Goal: Register for event/course

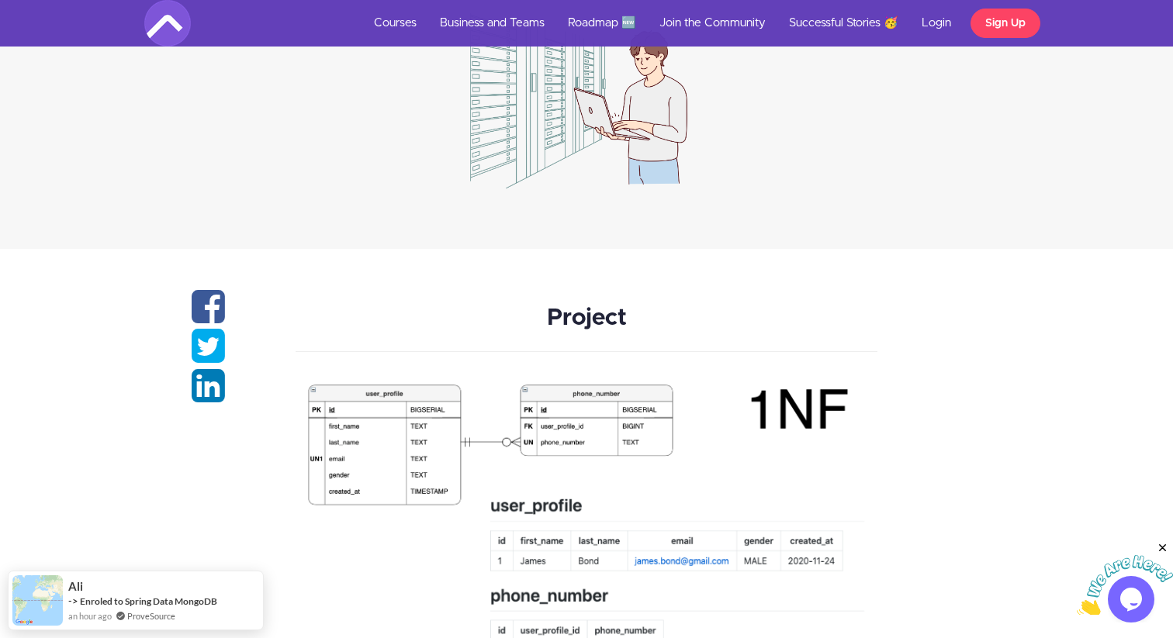
scroll to position [1605, 0]
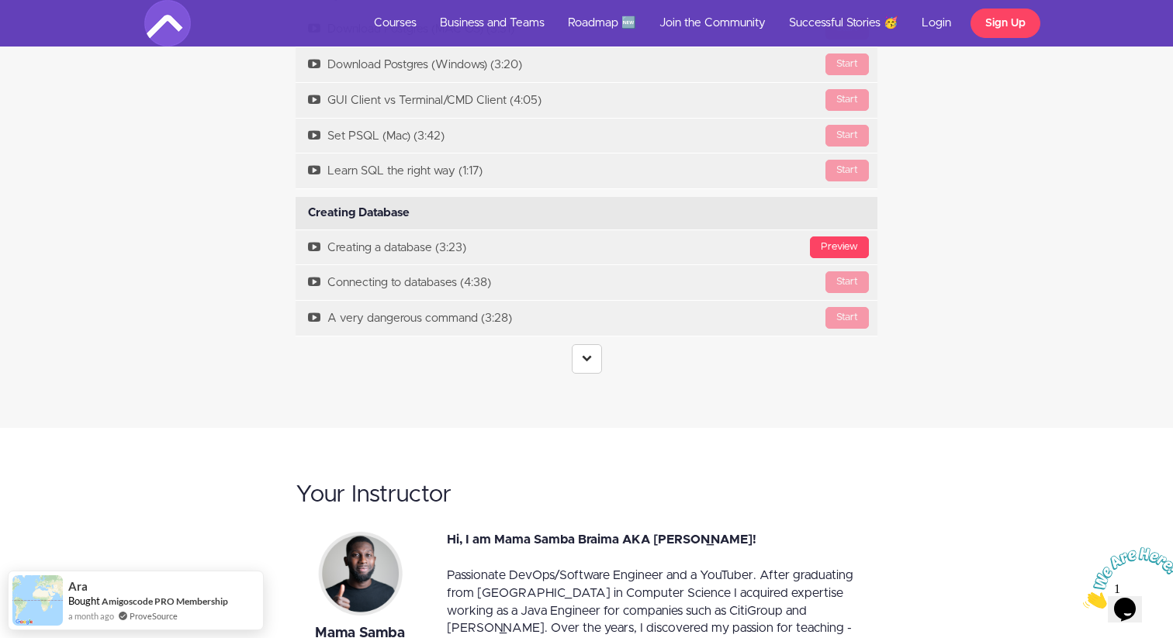
scroll to position [3528, 0]
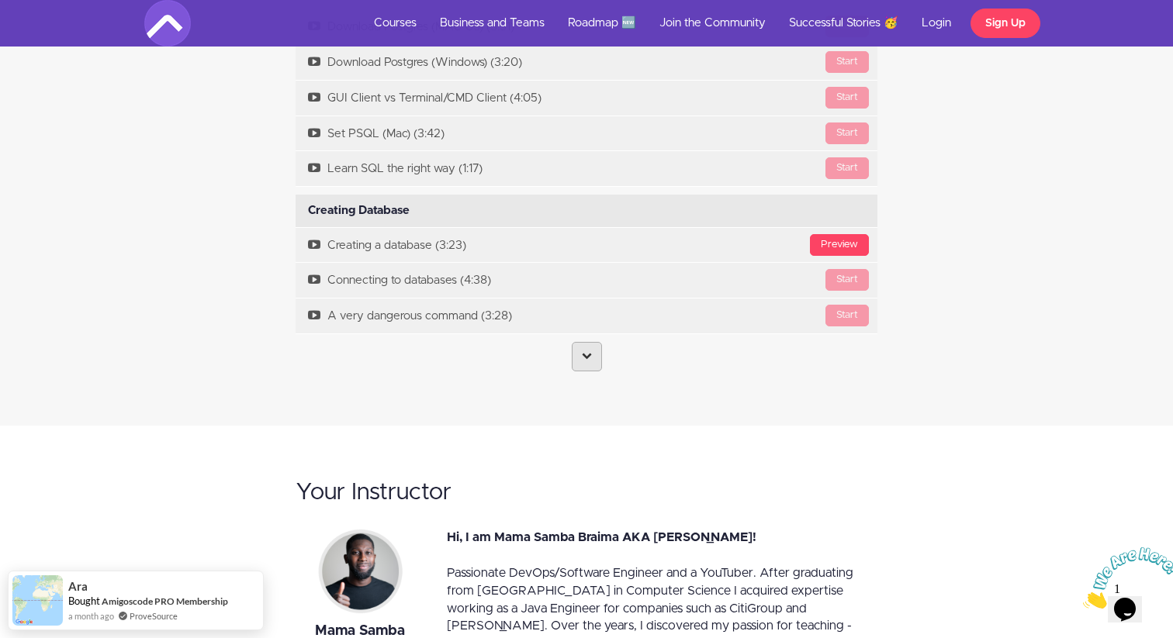
click at [572, 356] on link at bounding box center [587, 356] width 30 height 29
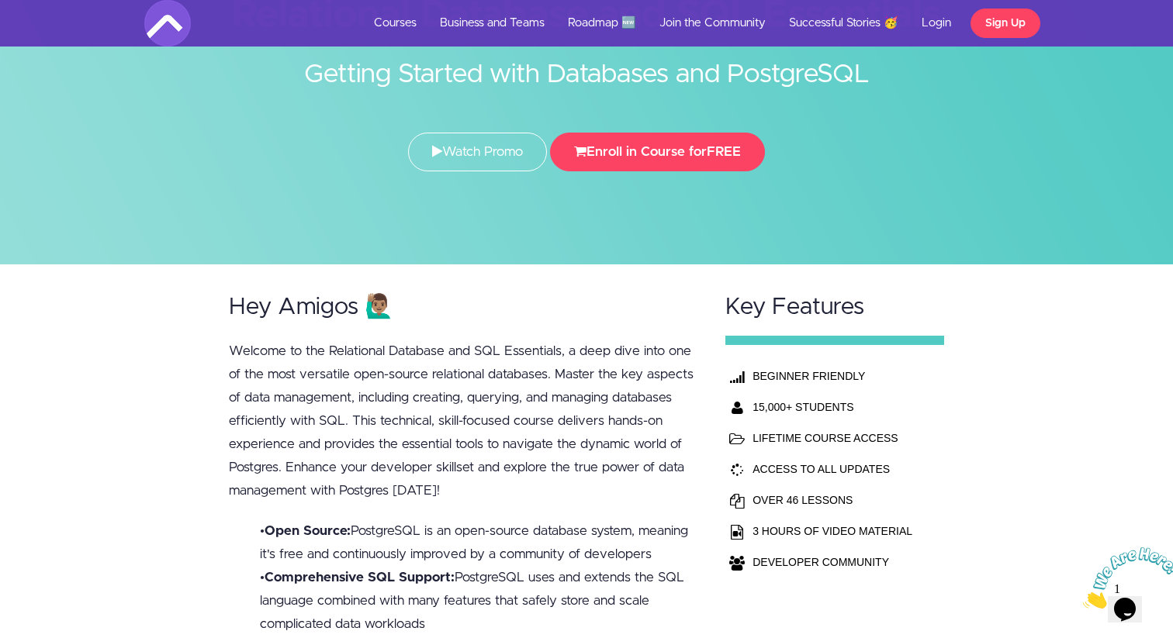
scroll to position [0, 0]
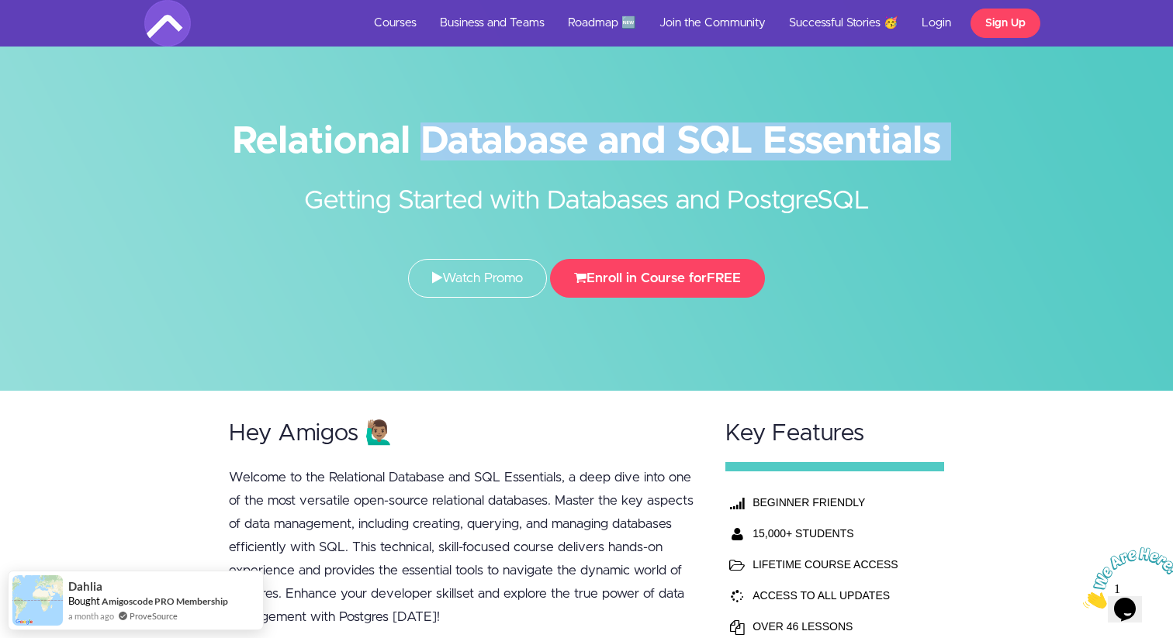
drag, startPoint x: 237, startPoint y: 131, endPoint x: 968, endPoint y: 171, distance: 732.5
click at [968, 171] on div "Relational Database and SQL Essentials Getting Started with Databases and Postg…" at bounding box center [587, 214] width 908 height 197
copy div "Relational Database and SQL Essentials"
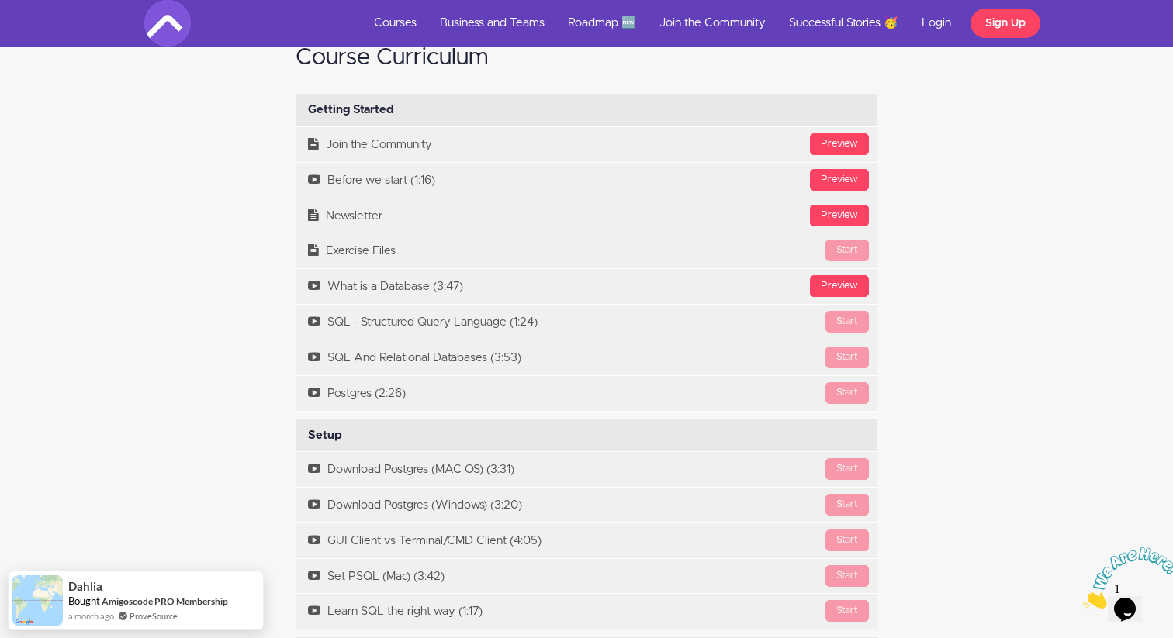
scroll to position [3082, 0]
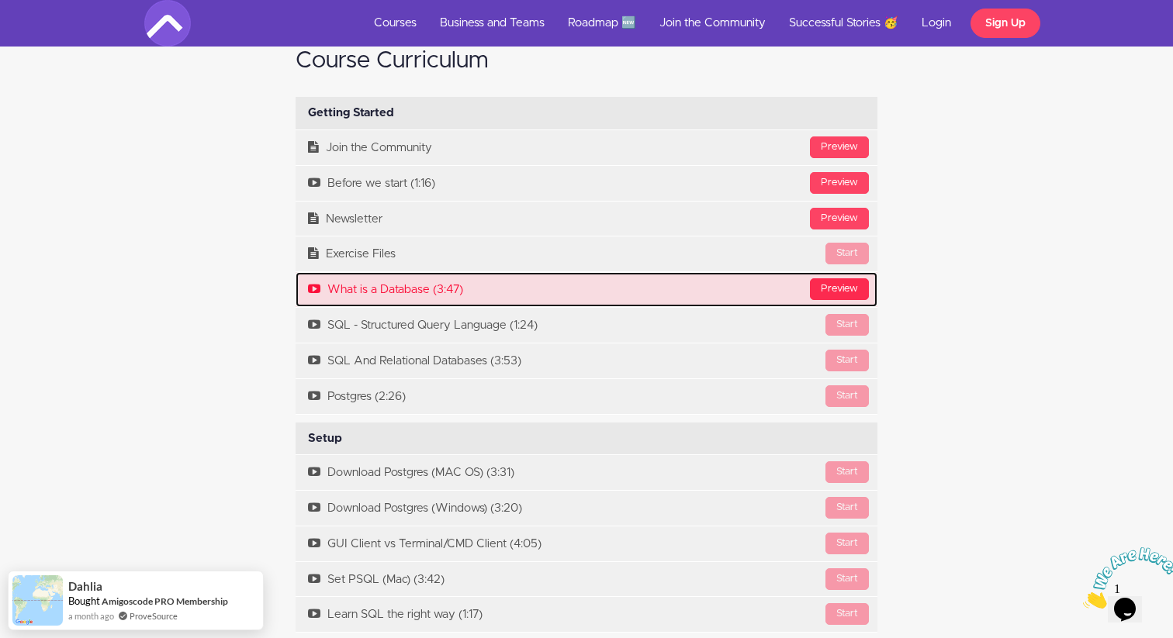
click at [851, 296] on div "Preview" at bounding box center [839, 289] width 59 height 22
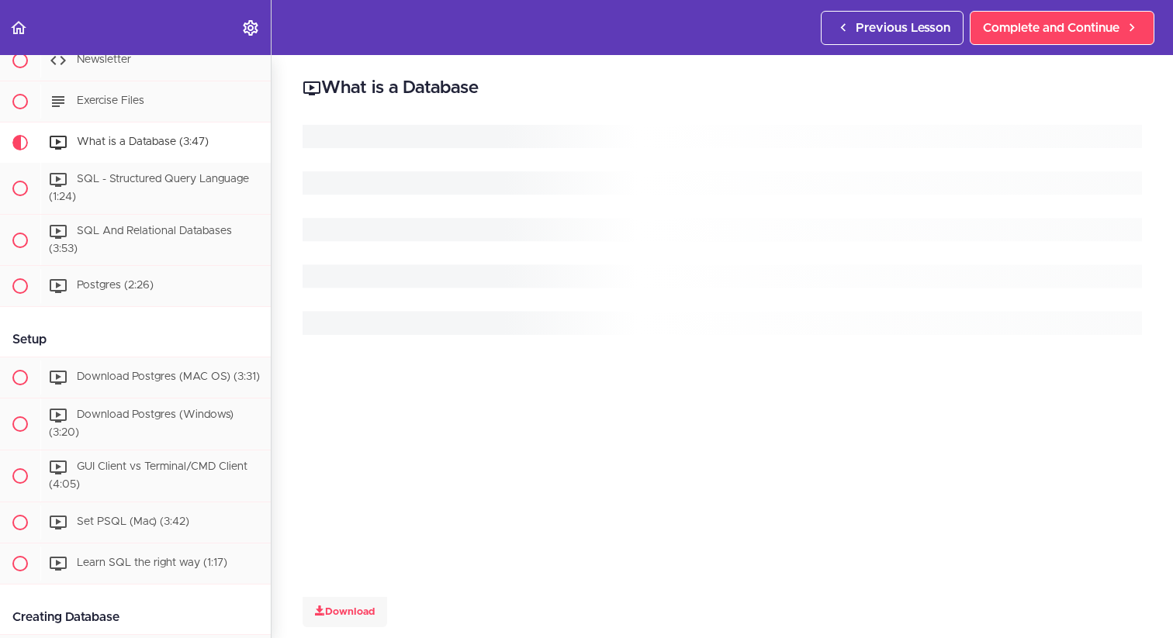
scroll to position [265, 0]
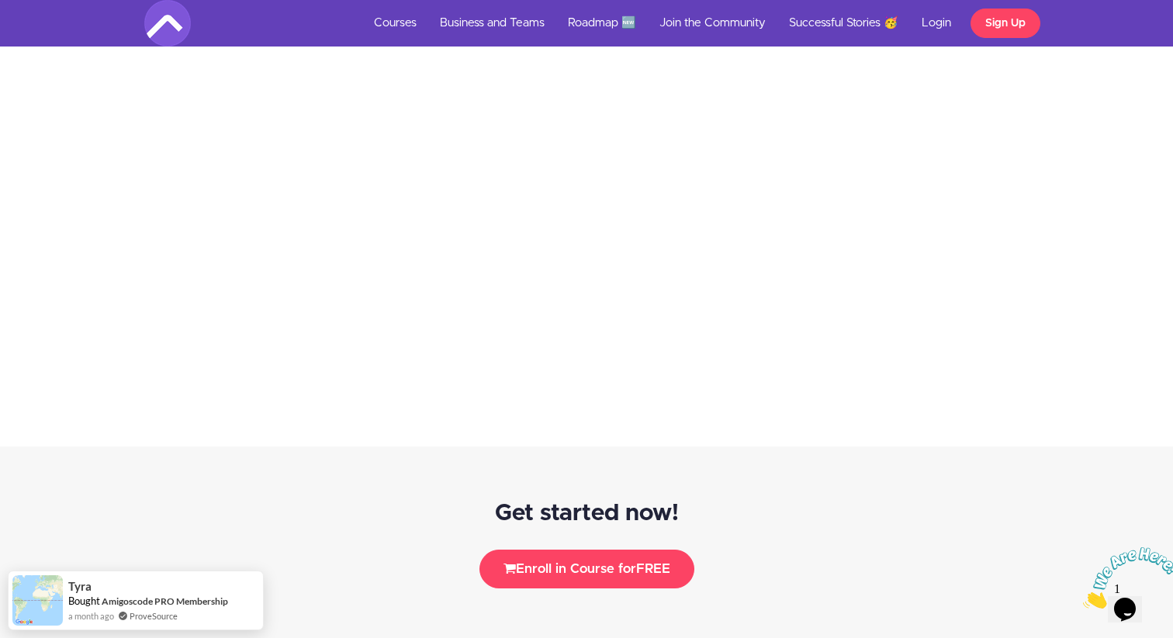
scroll to position [1574, 0]
click at [604, 574] on button "Enroll in Course for FREE" at bounding box center [586, 568] width 215 height 39
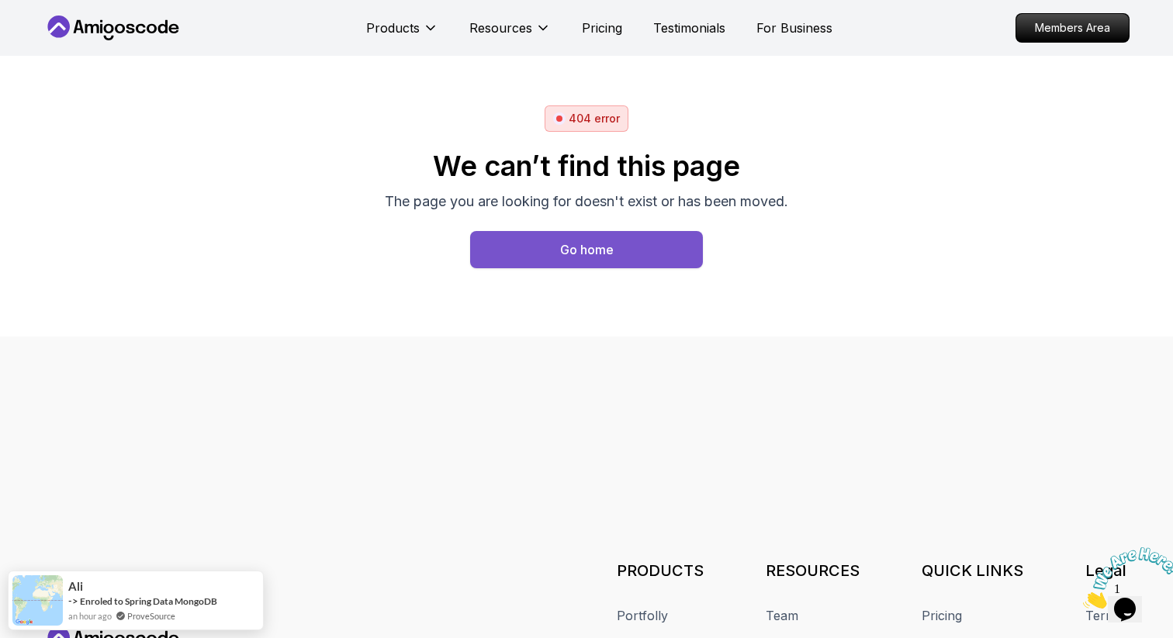
click at [573, 240] on div "Go home" at bounding box center [587, 249] width 54 height 19
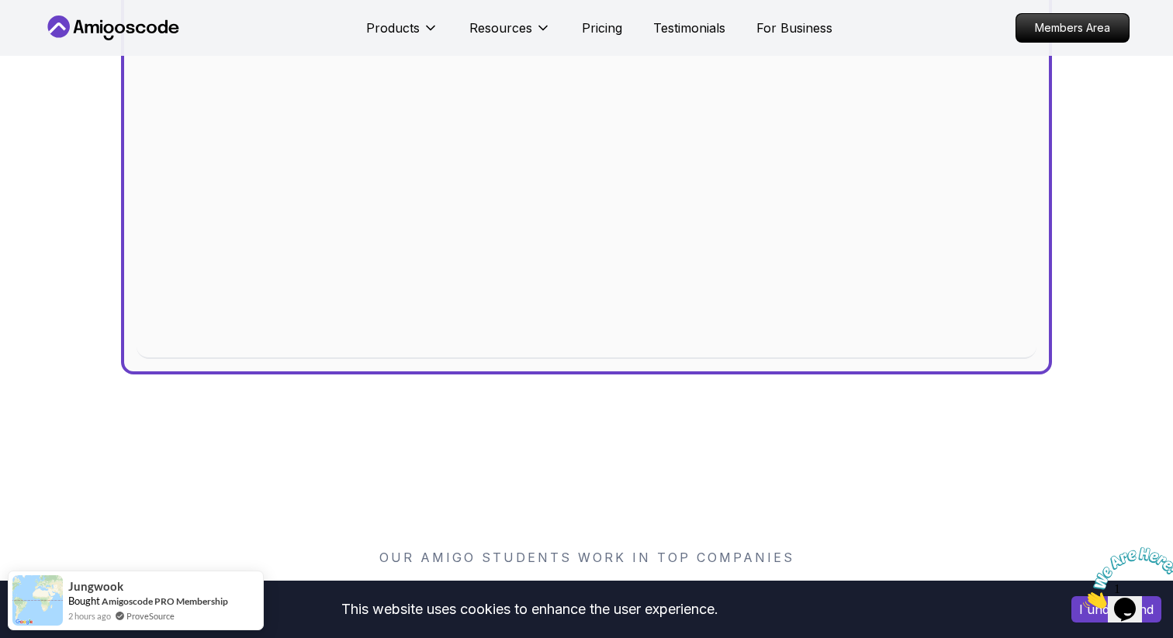
scroll to position [774, 0]
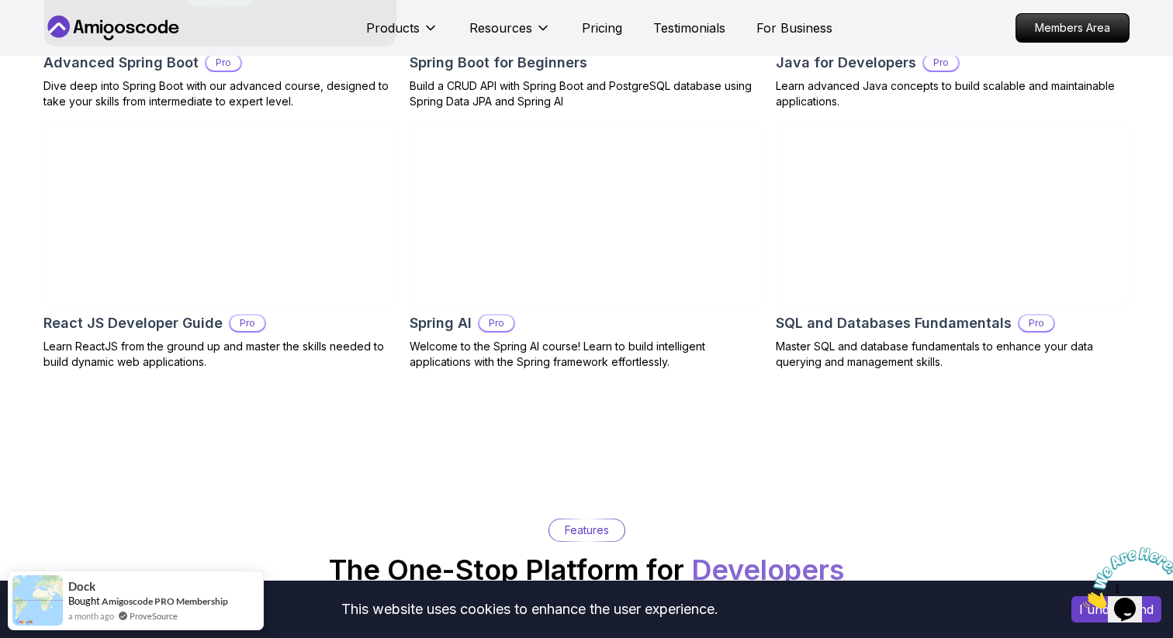
scroll to position [1868, 0]
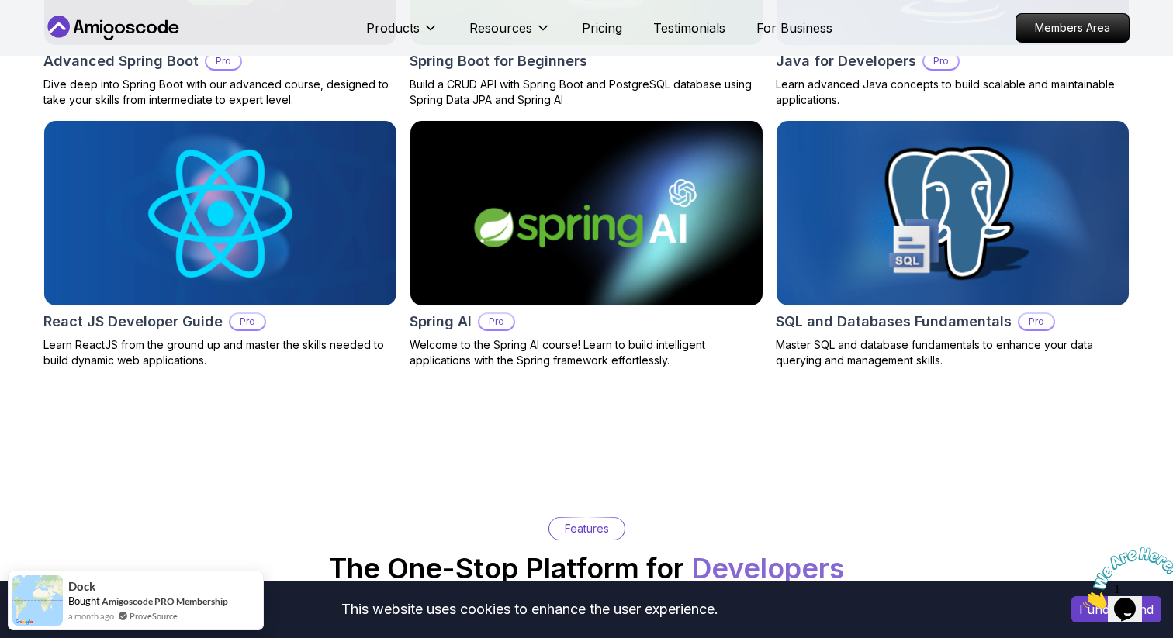
click at [870, 312] on h2 "SQL and Databases Fundamentals" at bounding box center [894, 322] width 236 height 22
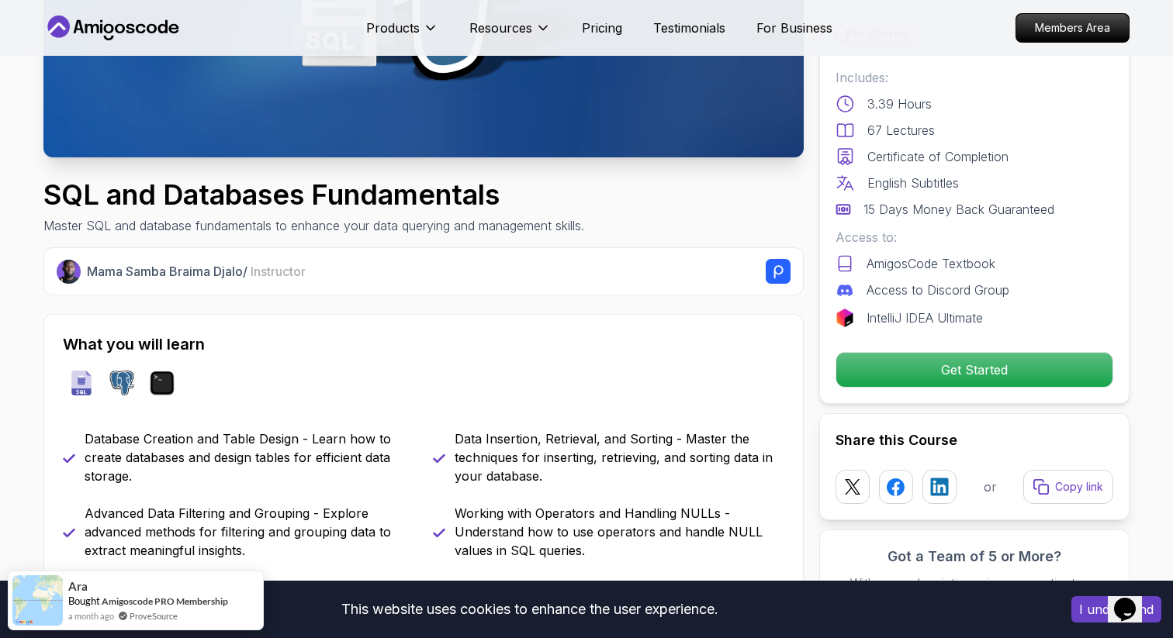
scroll to position [441, 0]
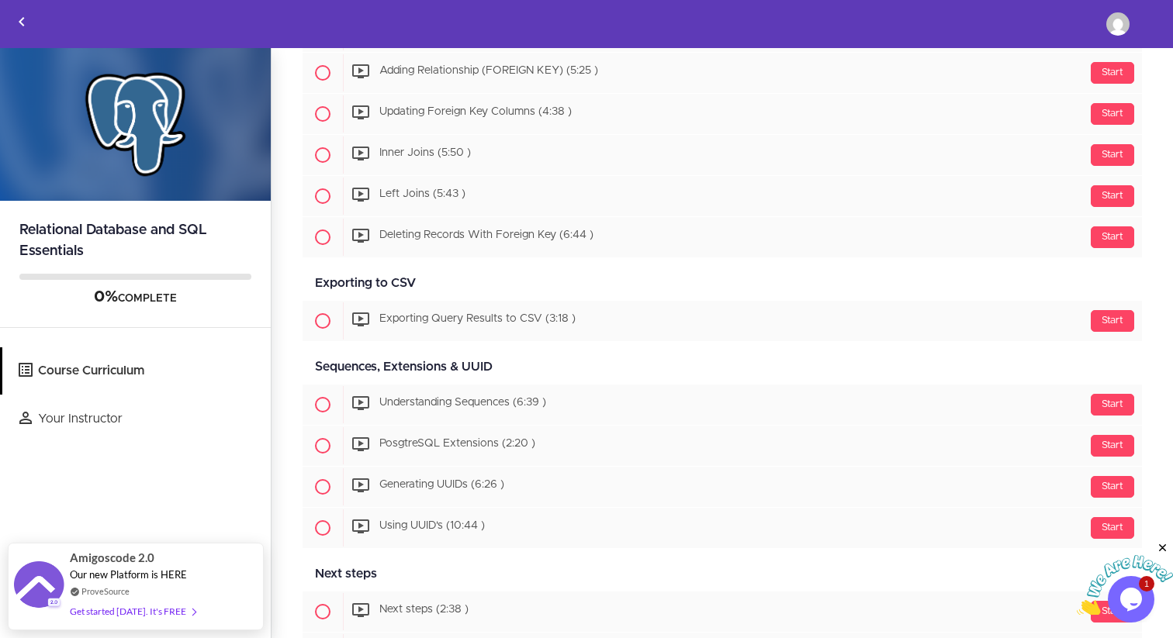
scroll to position [3011, 0]
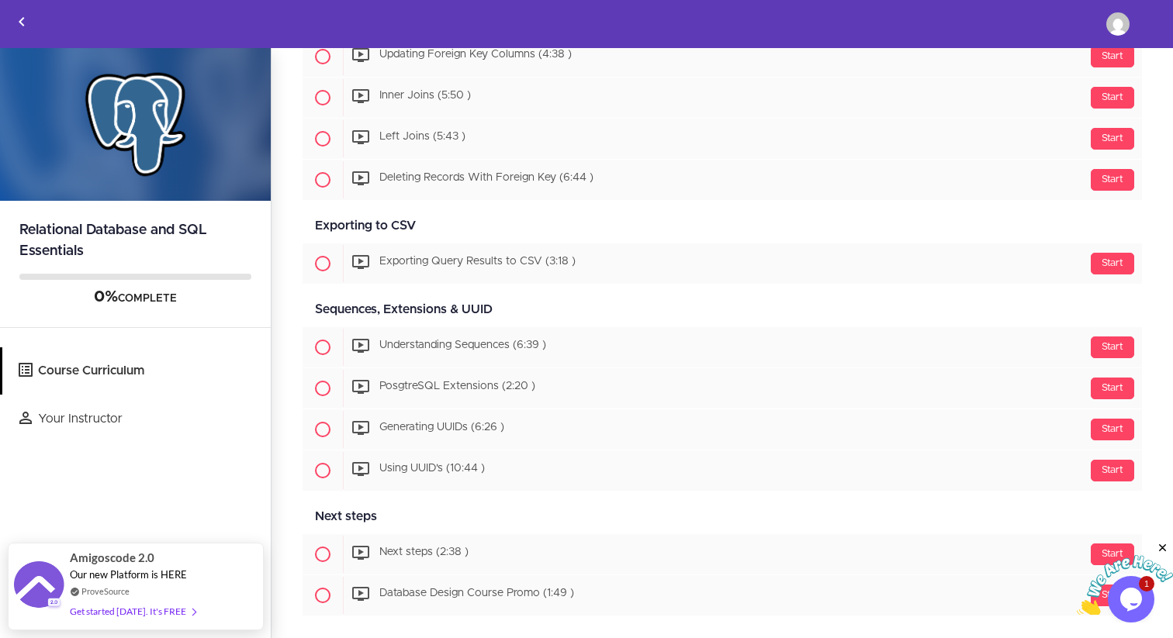
click at [1162, 546] on icon "Close" at bounding box center [1163, 548] width 14 height 14
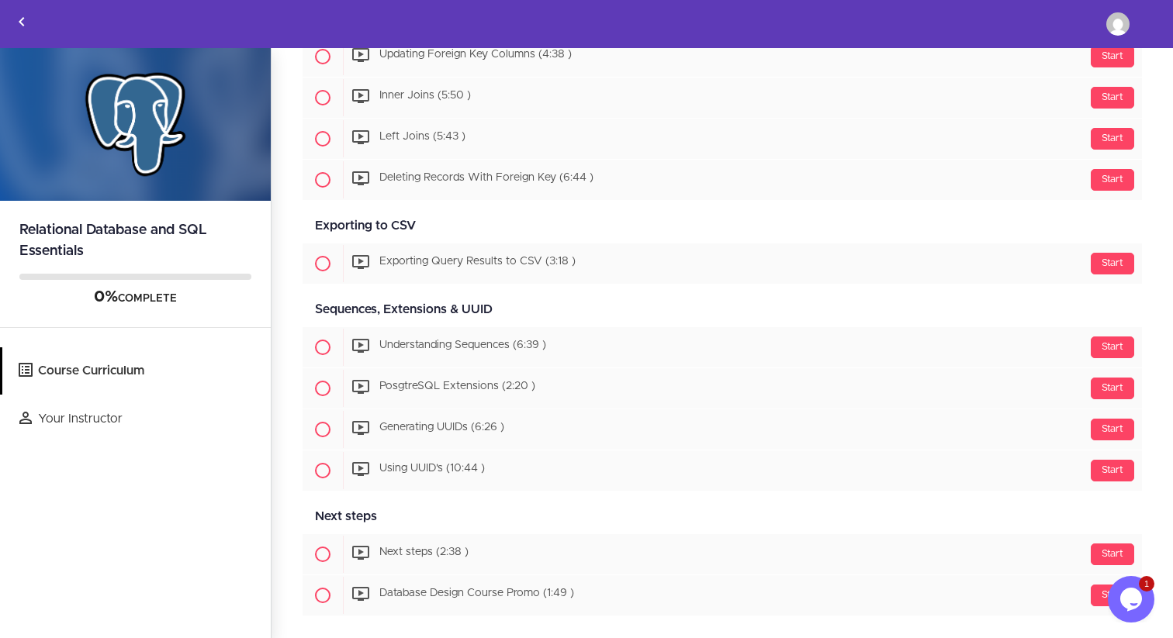
click at [1139, 600] on icon "$i18n('chat', 'chat_widget')" at bounding box center [1131, 599] width 22 height 23
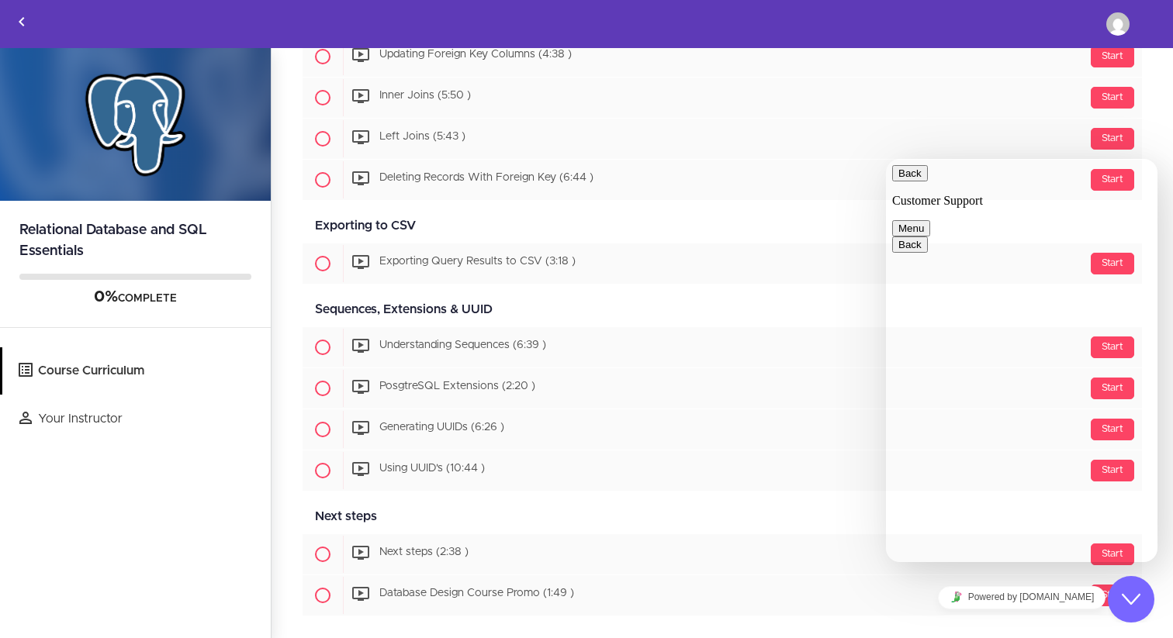
click at [907, 182] on button "Back" at bounding box center [910, 173] width 36 height 16
click at [1138, 596] on icon "$i18n('chat', 'chat_widget')" at bounding box center [1131, 599] width 19 height 11
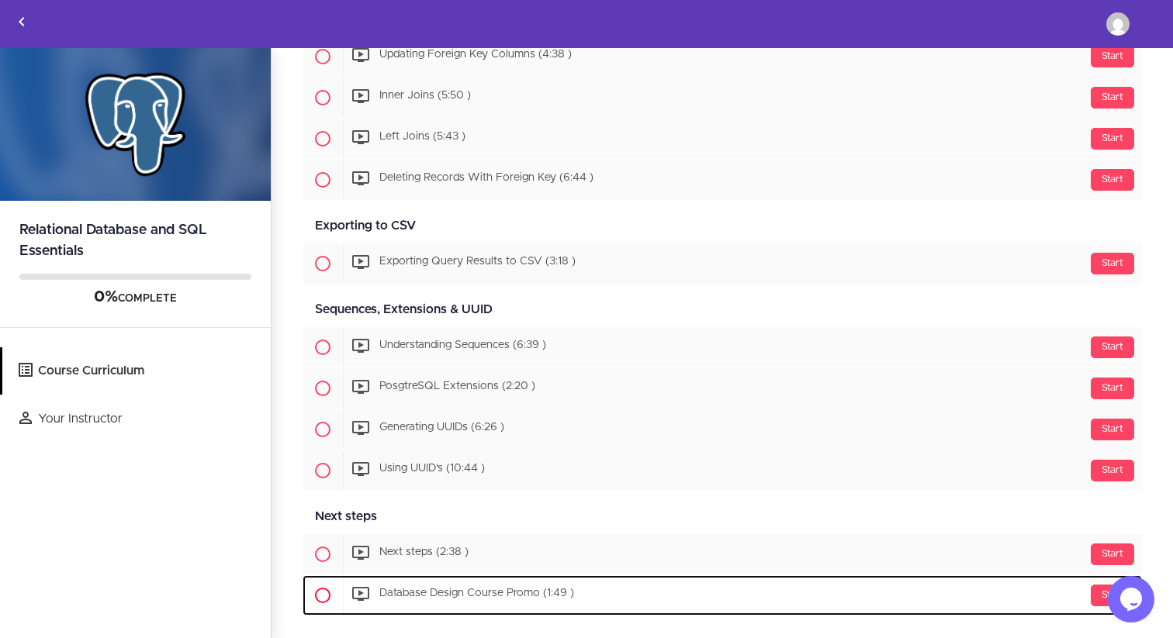
click at [483, 600] on div "Start Database Design Course Promo (1:49 )" at bounding box center [742, 595] width 799 height 37
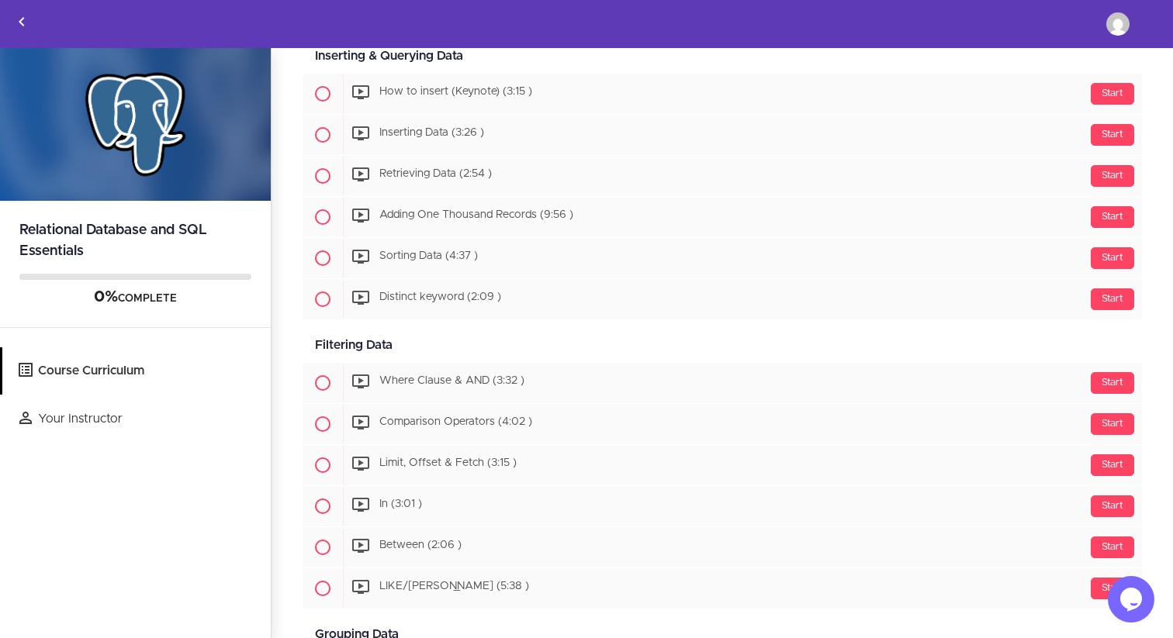
scroll to position [0, 0]
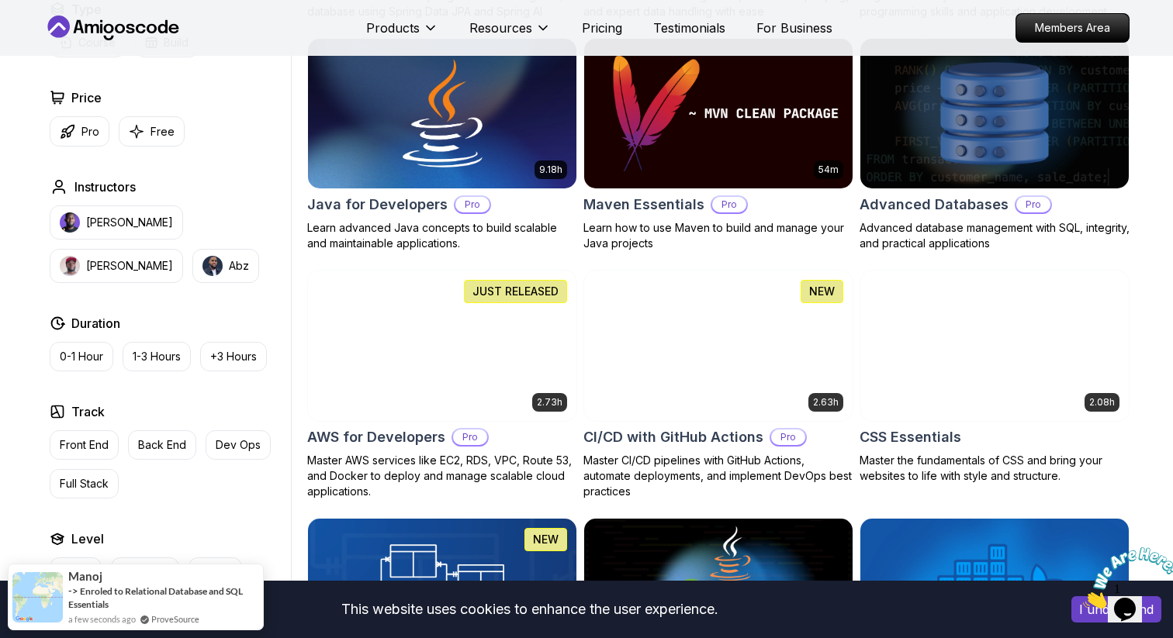
scroll to position [956, 0]
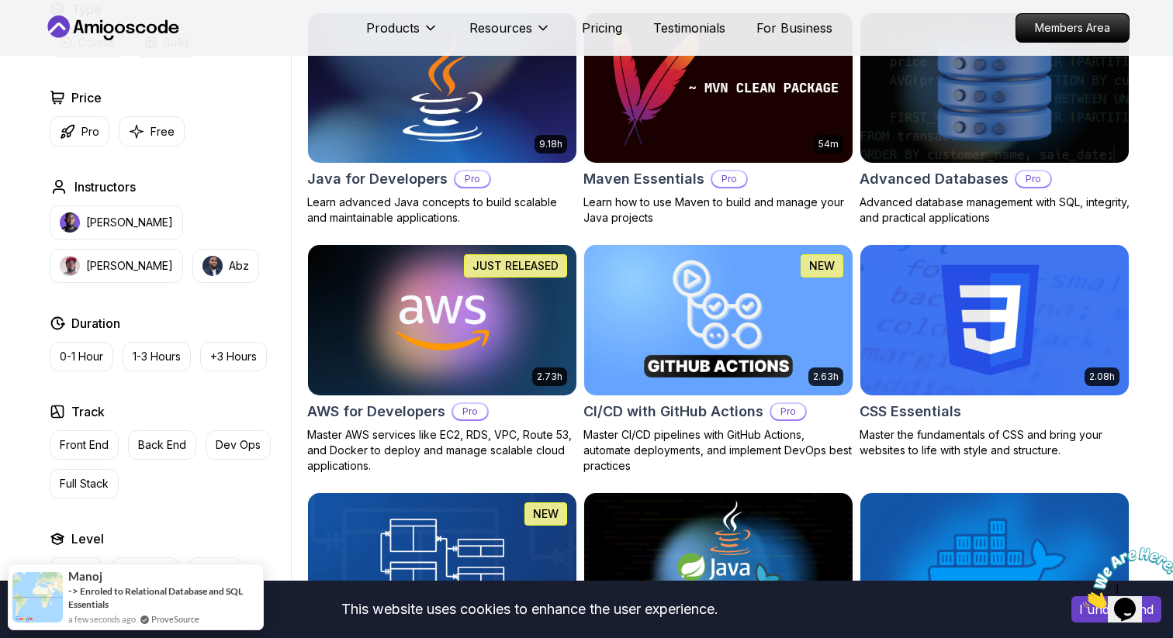
click at [912, 167] on img at bounding box center [994, 87] width 282 height 157
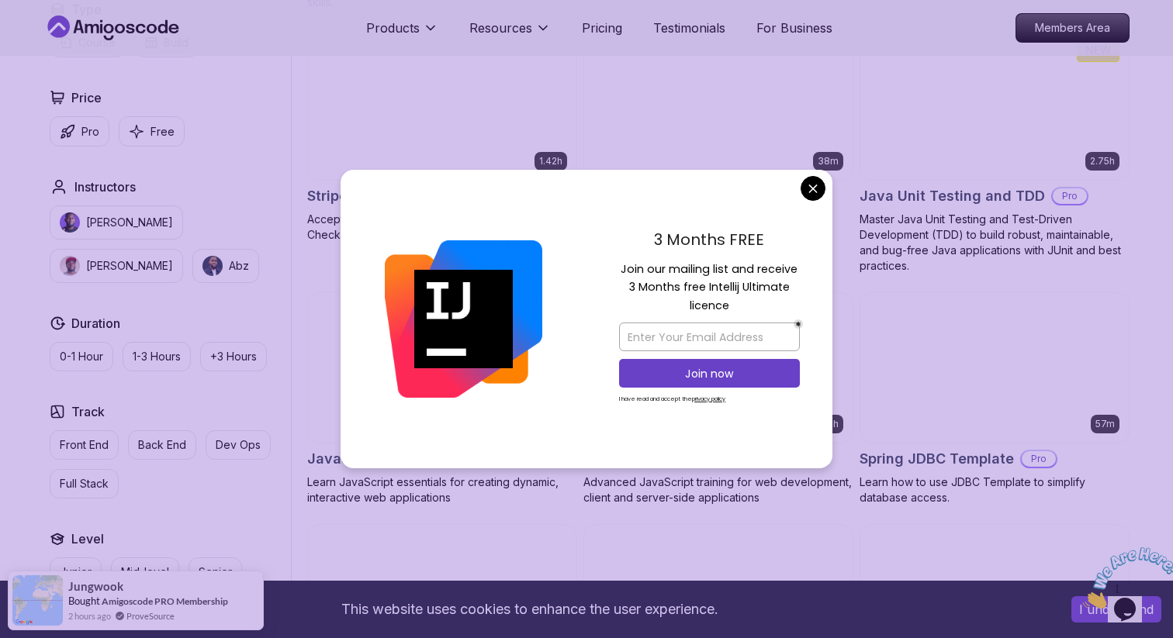
scroll to position [2667, 0]
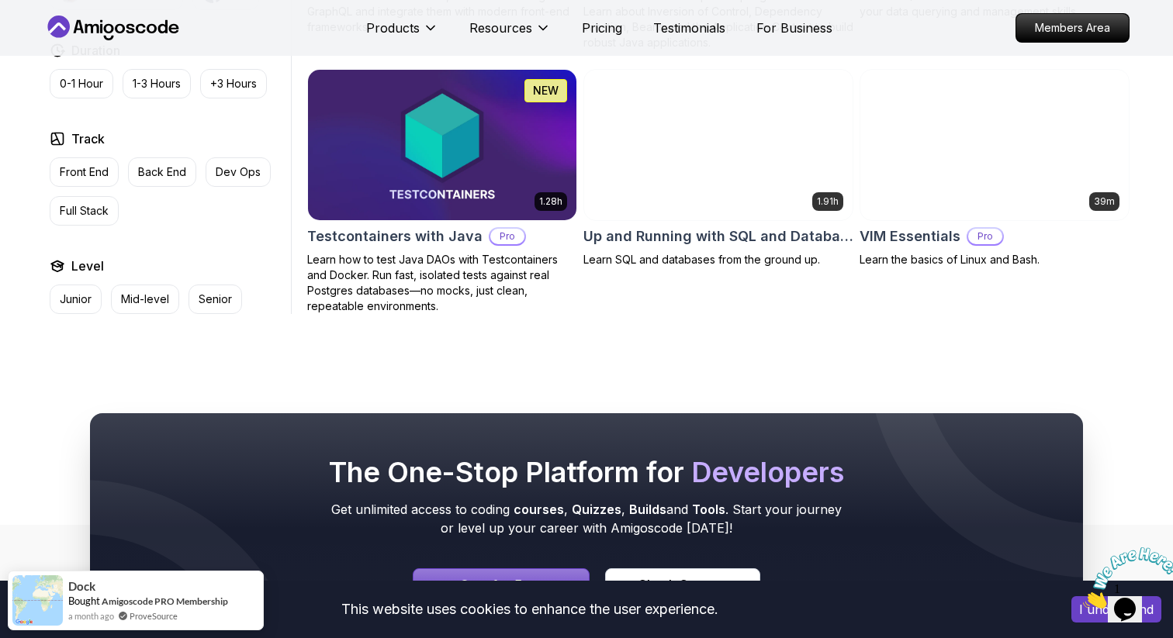
scroll to position [4141, 0]
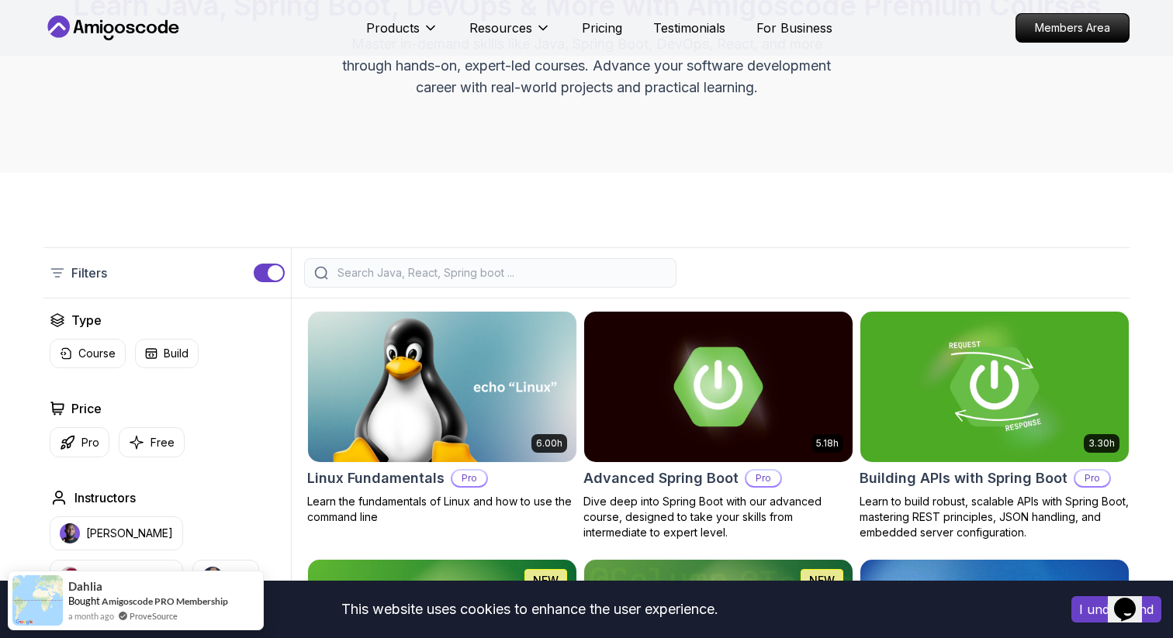
scroll to position [175, 0]
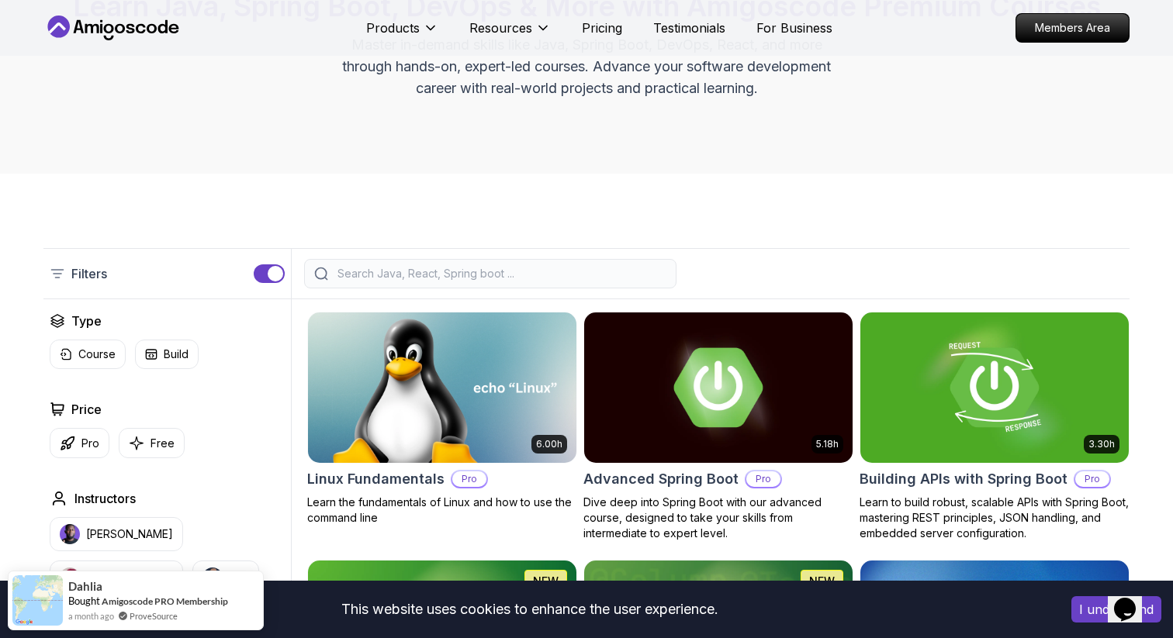
click at [113, 23] on icon at bounding box center [113, 28] width 140 height 25
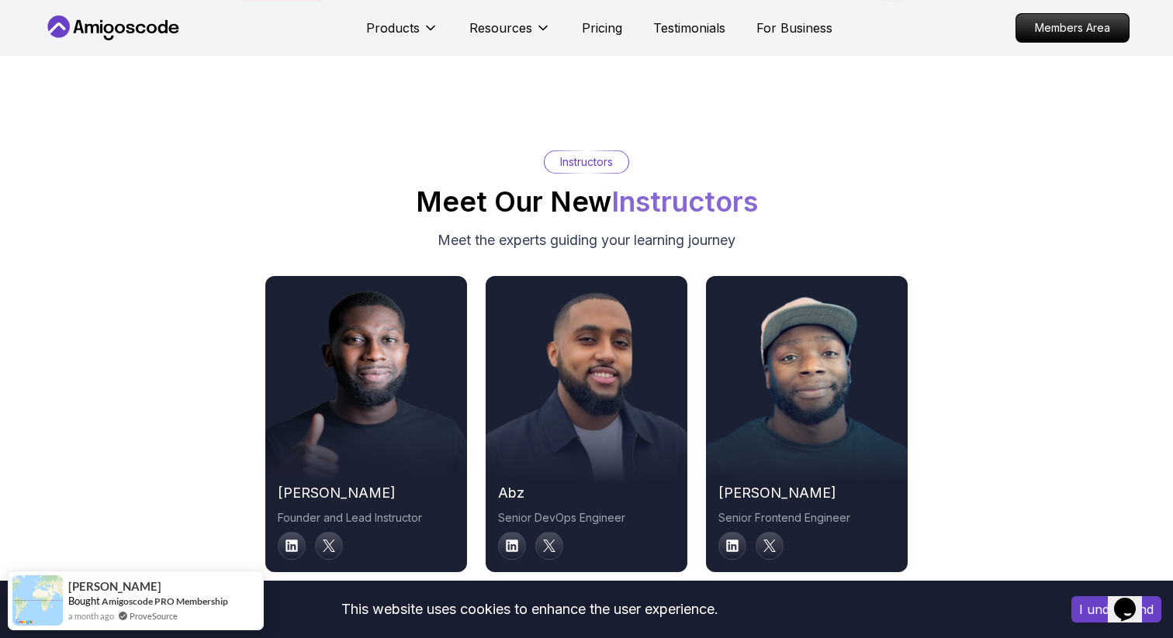
scroll to position [7682, 0]
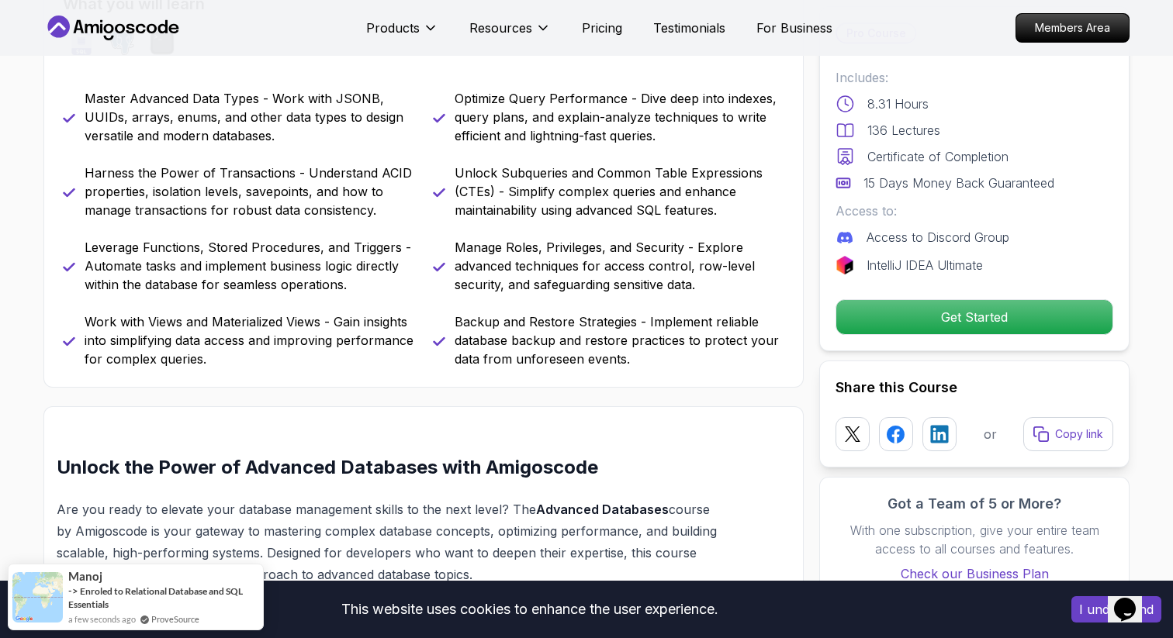
scroll to position [732, 0]
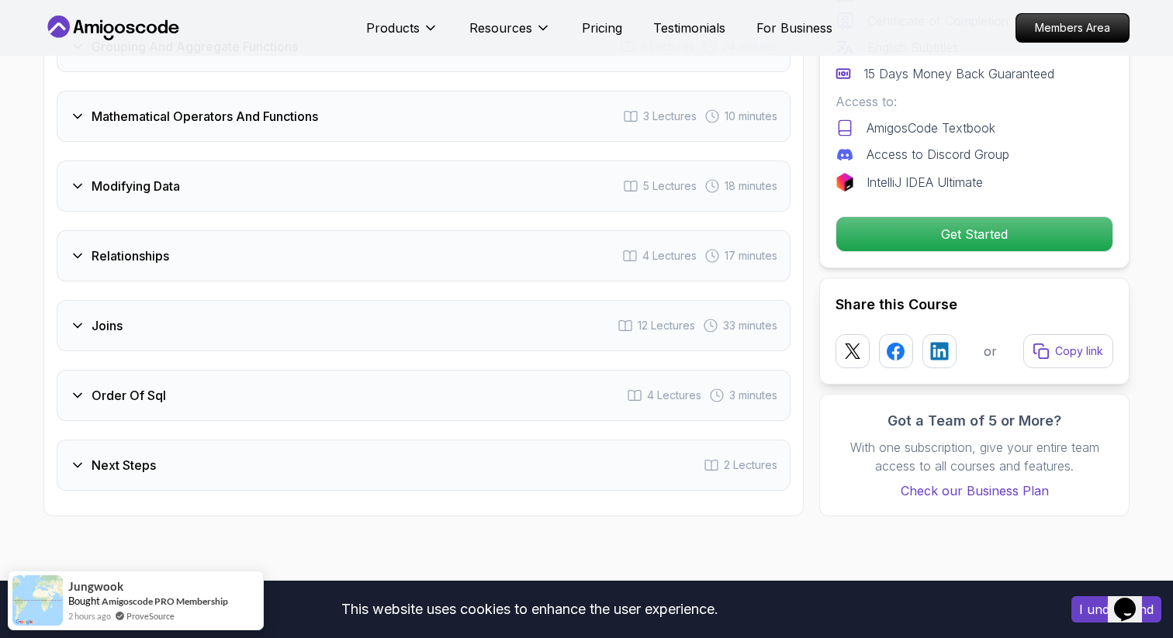
scroll to position [2541, 0]
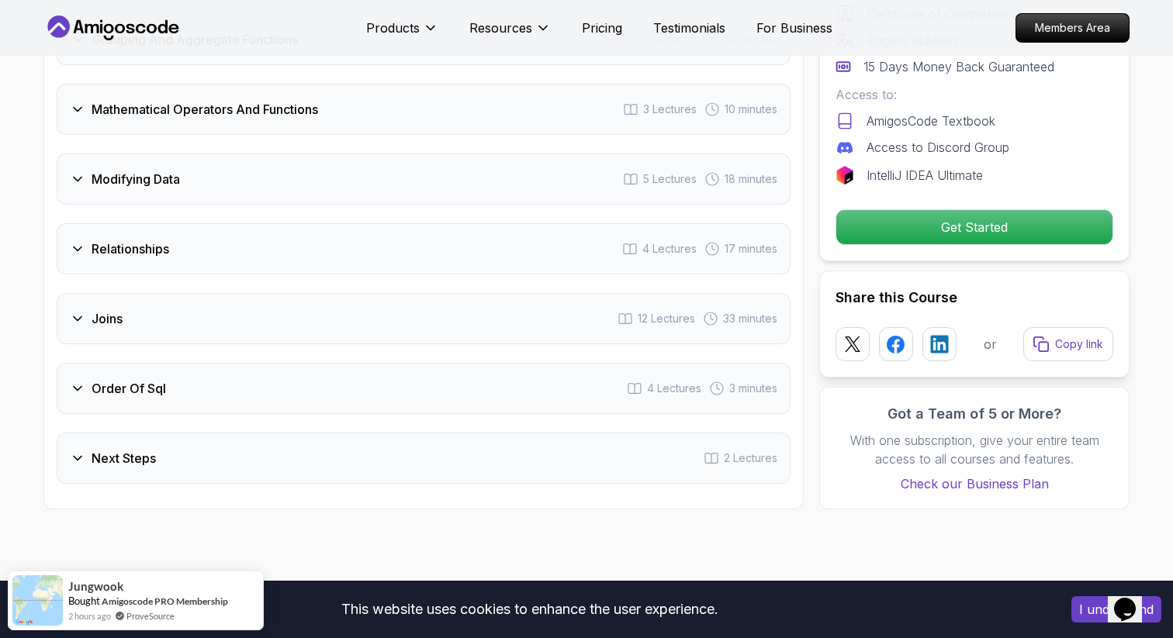
click at [73, 381] on icon at bounding box center [78, 389] width 16 height 16
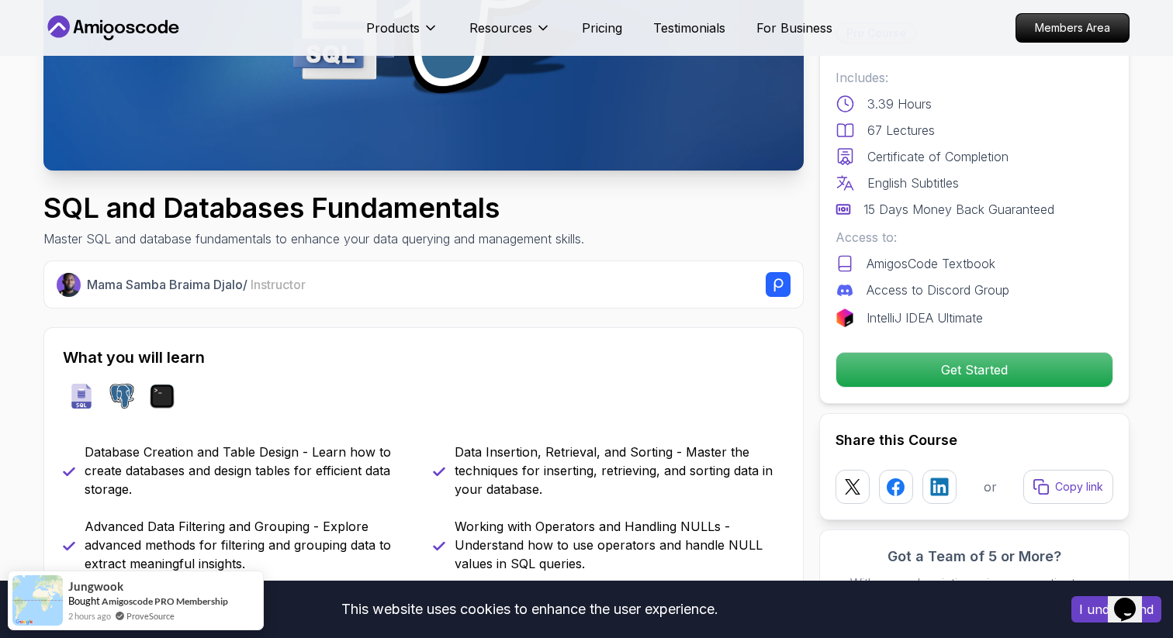
scroll to position [363, 0]
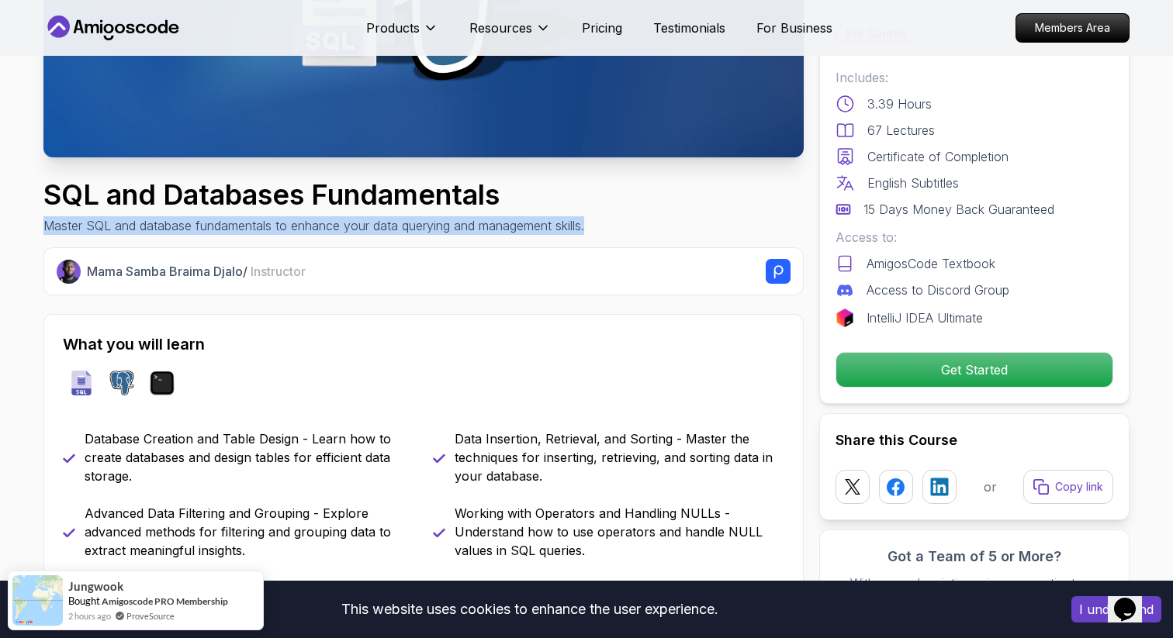
drag, startPoint x: 43, startPoint y: 401, endPoint x: 618, endPoint y: 403, distance: 575.6
click at [621, 235] on div "SQL and Databases Fundamentals Master SQL and database fundamentals to enhance …" at bounding box center [423, 207] width 760 height 56
drag, startPoint x: 599, startPoint y: 404, endPoint x: 43, endPoint y: 400, distance: 556.2
click at [43, 235] on div "SQL and Databases Fundamentals Master SQL and database fundamentals to enhance …" at bounding box center [423, 207] width 760 height 56
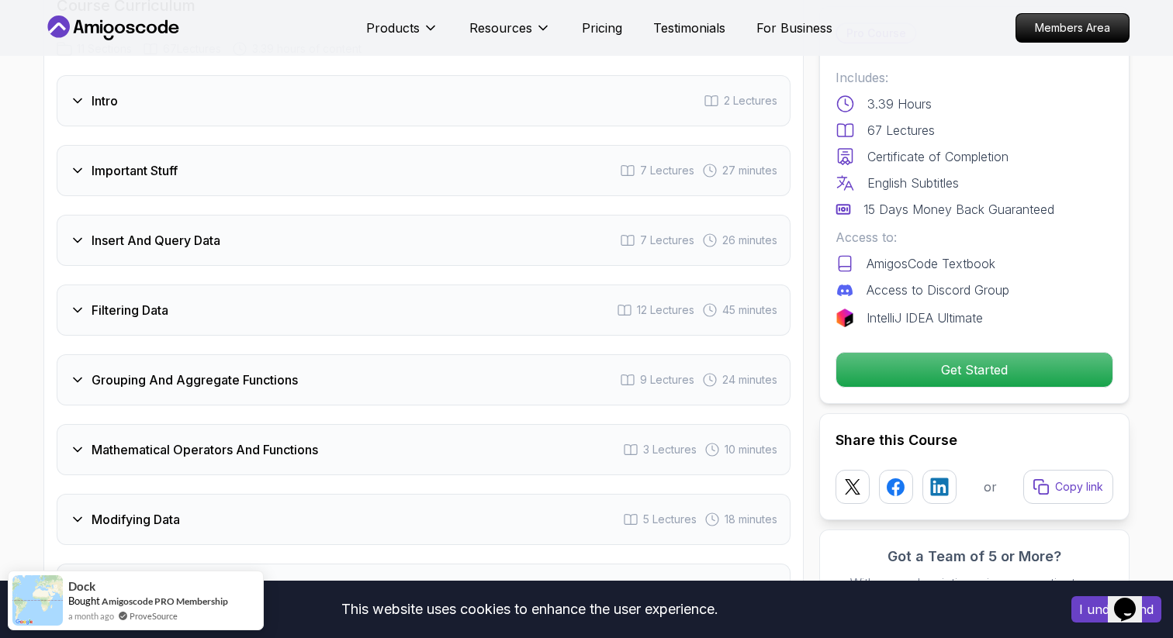
scroll to position [2089, 0]
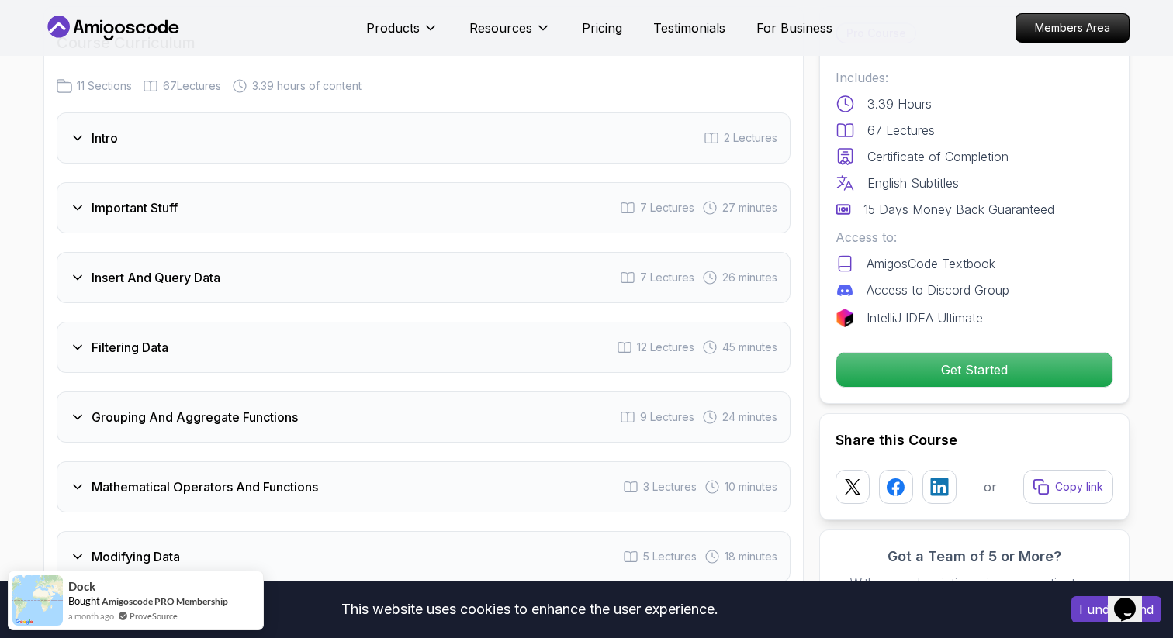
click at [77, 130] on icon at bounding box center [78, 138] width 16 height 16
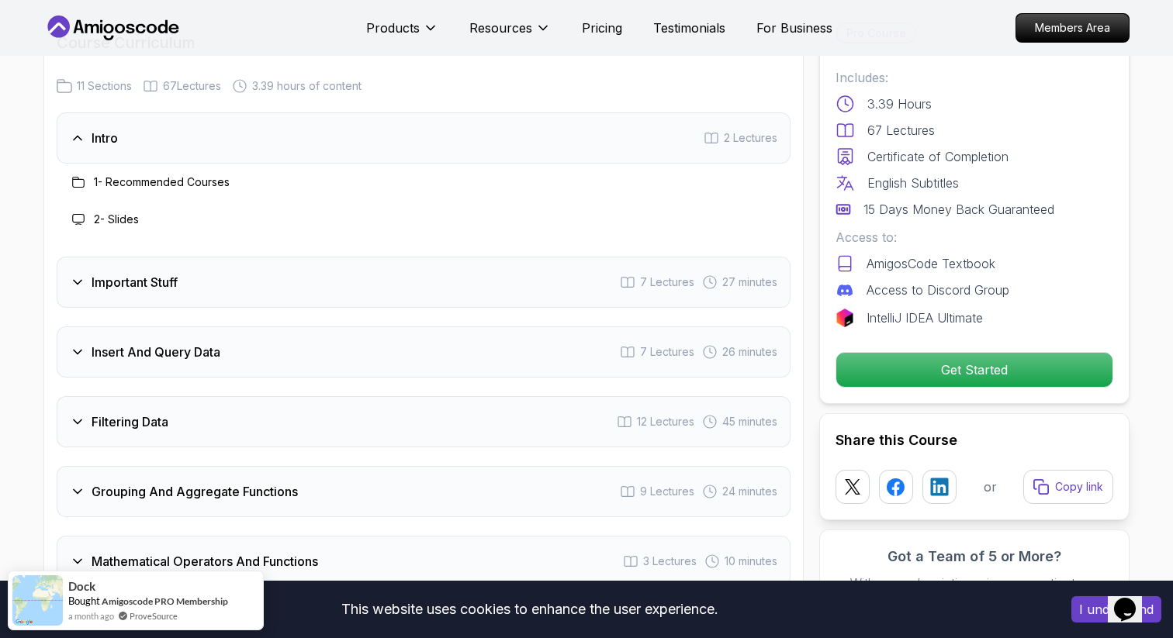
click at [78, 275] on icon at bounding box center [78, 283] width 16 height 16
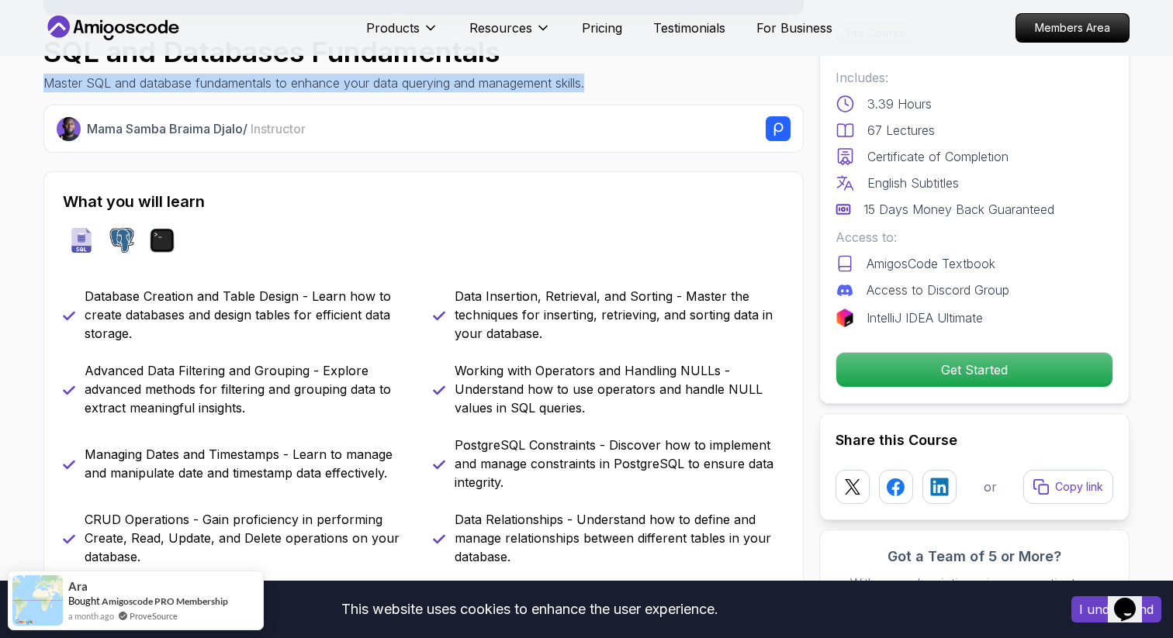
scroll to position [631, 0]
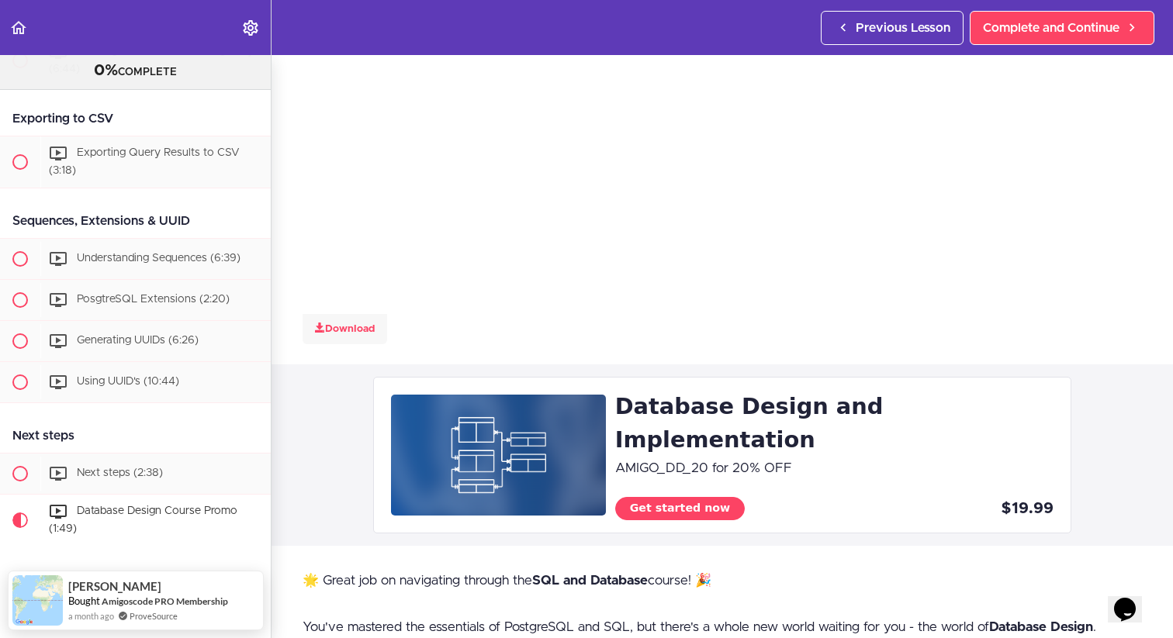
scroll to position [282, 0]
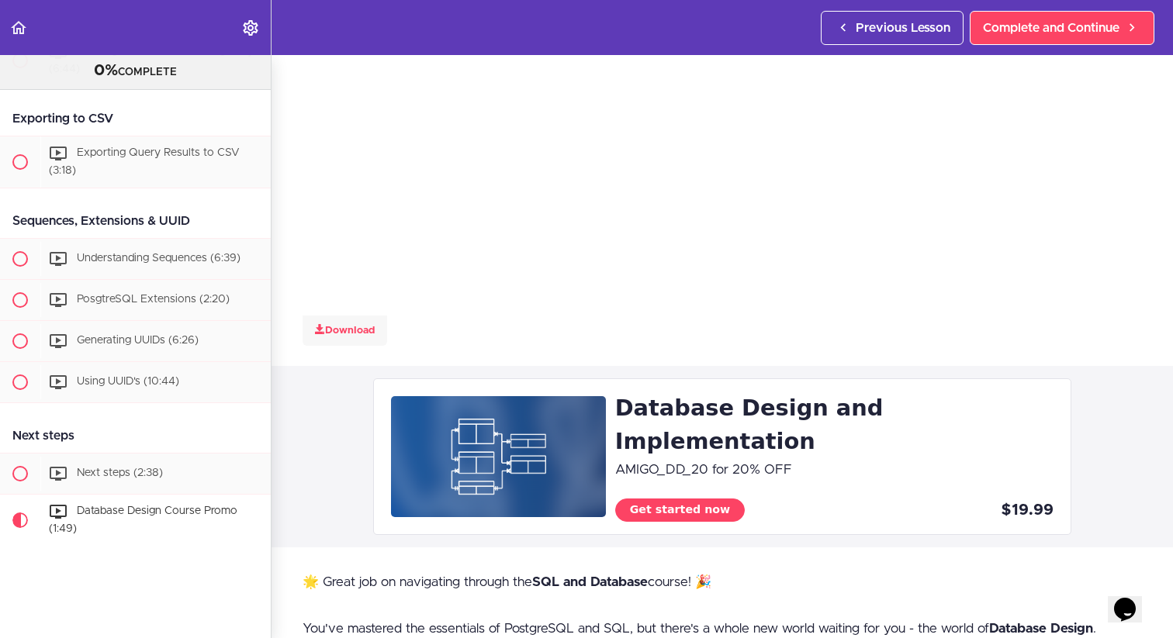
click at [555, 437] on img at bounding box center [498, 456] width 215 height 121
click at [539, 448] on img at bounding box center [498, 456] width 215 height 121
click at [693, 499] on link "Get started now" at bounding box center [680, 510] width 130 height 22
